Goal: Find specific page/section: Find specific page/section

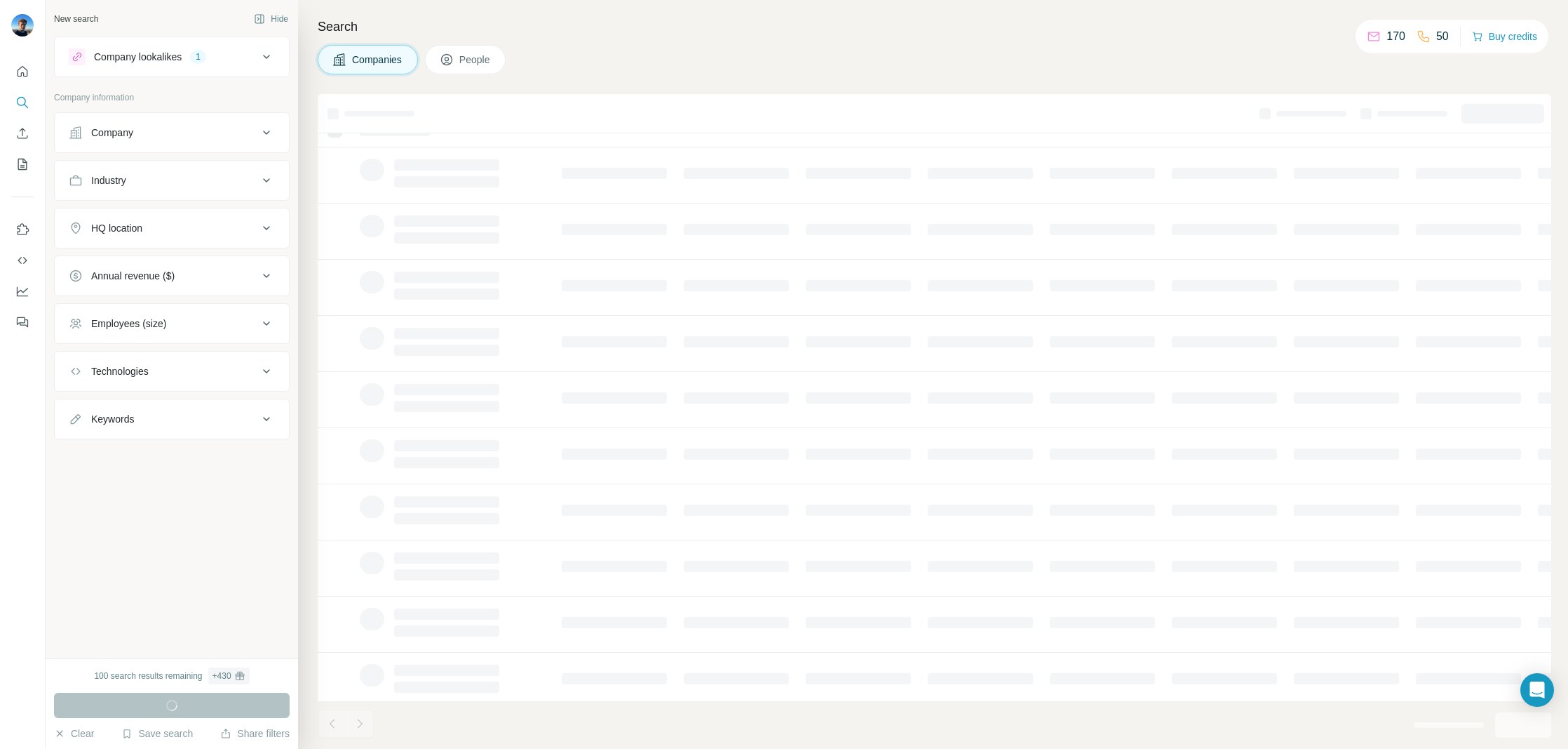
scroll to position [35, 0]
